Goal: Transaction & Acquisition: Subscribe to service/newsletter

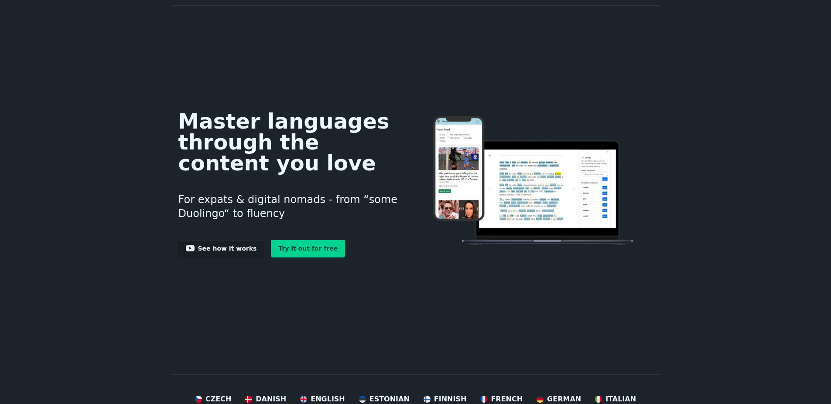
scroll to position [823, 0]
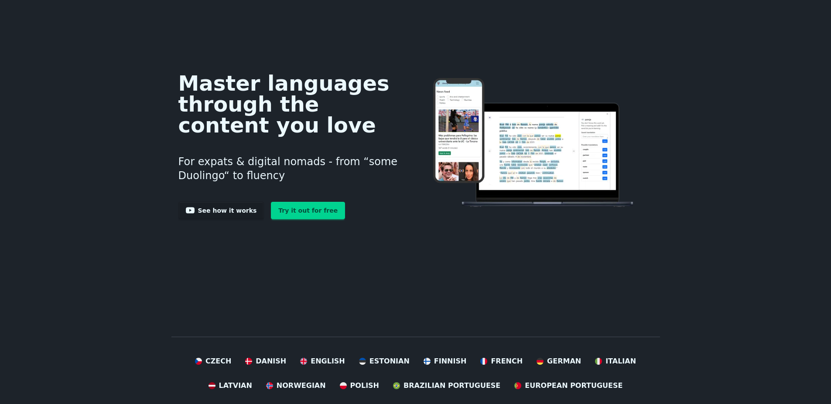
click at [459, 111] on img at bounding box center [534, 143] width 237 height 130
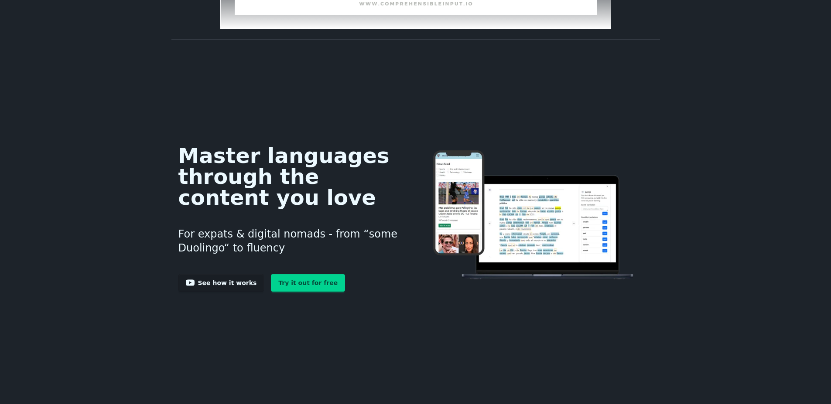
scroll to position [0, 0]
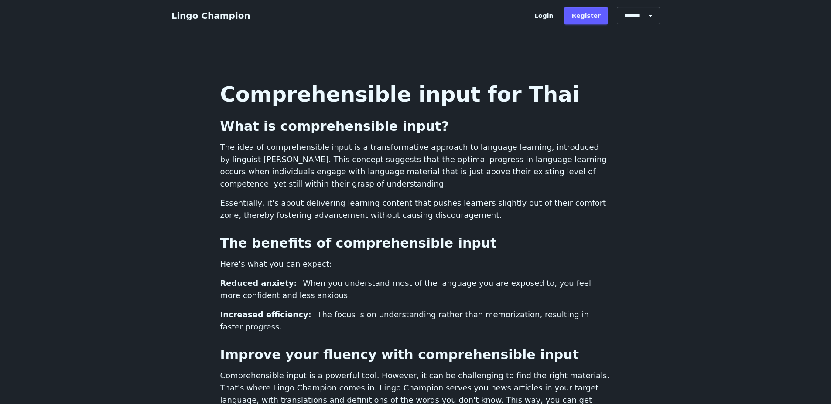
click at [209, 17] on link "Lingo Champion" at bounding box center [210, 15] width 79 height 10
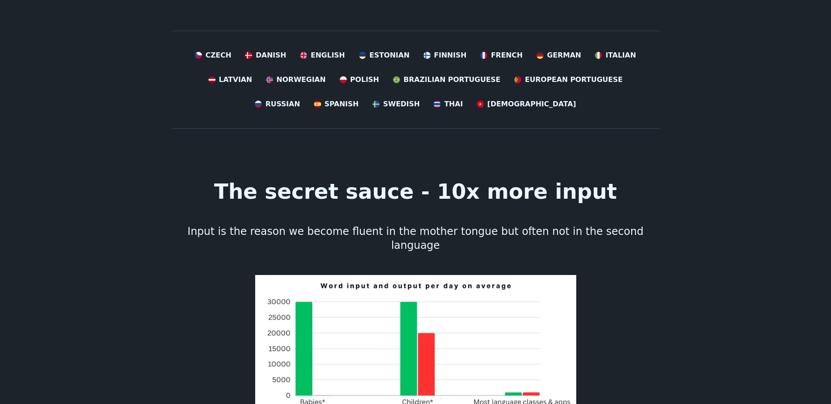
scroll to position [396, 0]
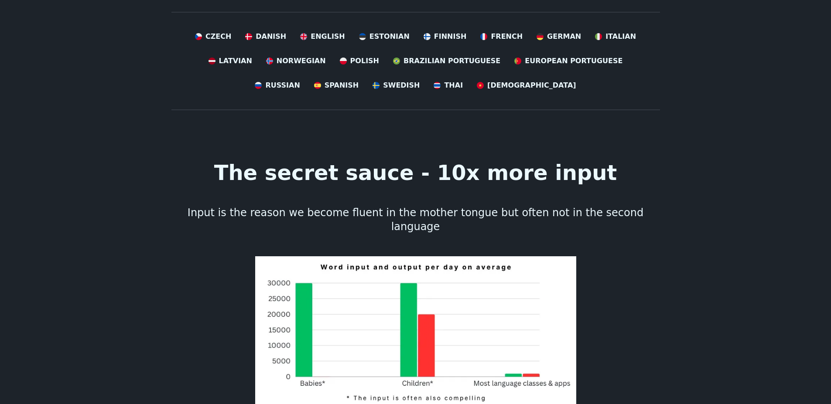
click at [444, 88] on span "Thai" at bounding box center [453, 85] width 19 height 10
